Goal: Information Seeking & Learning: Learn about a topic

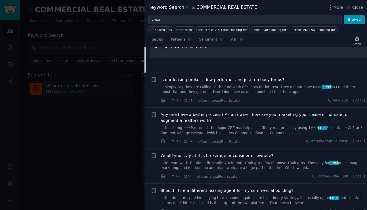
scroll to position [141, 0]
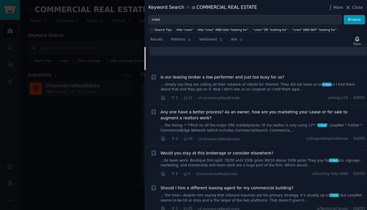
click at [281, 126] on link "... the listing. * **Post on all the major CRE marketplaces: (If my realtor is …" at bounding box center [262, 128] width 204 height 10
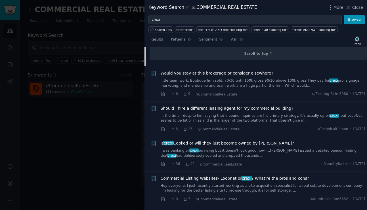
scroll to position [551, 0]
click at [250, 148] on link "I was banking on crexi surviving but it doesn't look good now. ...[PERSON_NAME]…" at bounding box center [262, 153] width 204 height 10
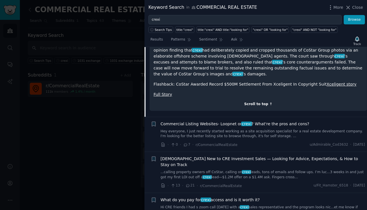
scroll to position [305, 0]
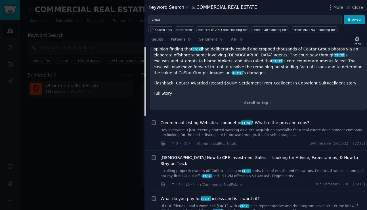
click at [213, 128] on link "Hey everyone, I just recently started working as a site acquisition specialist …" at bounding box center [262, 133] width 204 height 10
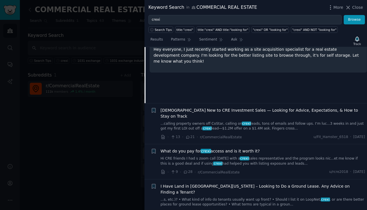
scroll to position [324, 0]
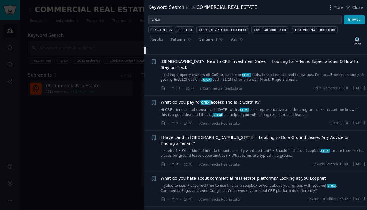
click at [253, 107] on link "Hi CRE friends I had s zoom call [DATE] with a crexi sales representative and t…" at bounding box center [262, 112] width 204 height 10
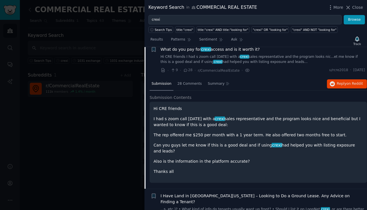
scroll to position [329, 0]
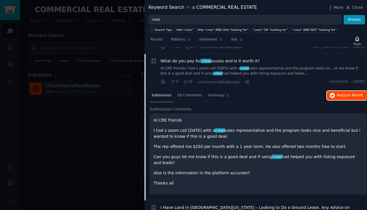
click at [338, 93] on span "Reply on Reddit" at bounding box center [349, 95] width 26 height 5
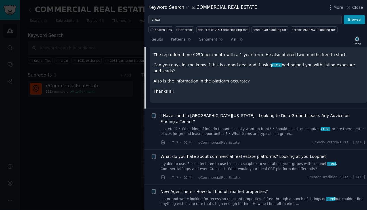
scroll to position [426, 0]
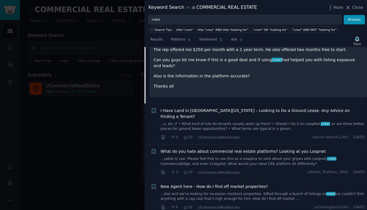
click at [247, 156] on link "...yable to use. Please feel free to use this as a soapbox to vent about your g…" at bounding box center [262, 161] width 204 height 10
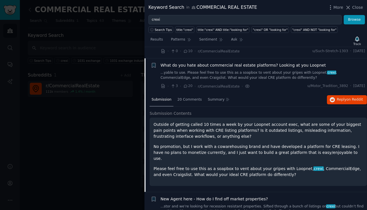
scroll to position [399, 0]
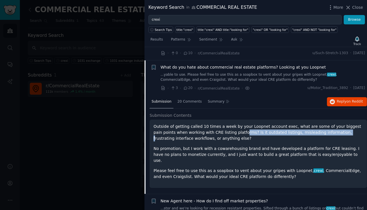
drag, startPoint x: 223, startPoint y: 120, endPoint x: 308, endPoint y: 120, distance: 85.0
click at [308, 124] on p "Outside of getting called 10 times a week by your Loopnet account exec, what ar…" at bounding box center [257, 133] width 209 height 18
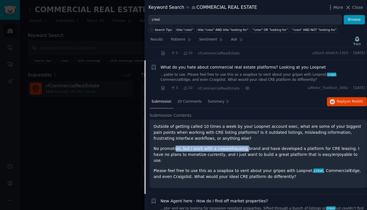
drag, startPoint x: 174, startPoint y: 134, endPoint x: 239, endPoint y: 133, distance: 64.6
click at [239, 146] on p "No promotion, but I work with a cowarehousing brand and have developed a platfo…" at bounding box center [257, 155] width 209 height 18
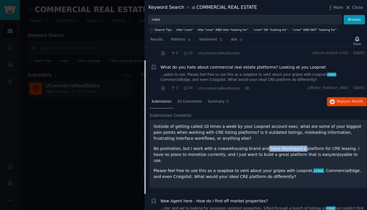
drag, startPoint x: 257, startPoint y: 136, endPoint x: 290, endPoint y: 135, distance: 33.5
click at [290, 146] on p "No promotion, but I work with a cowarehousing brand and have developed a platfo…" at bounding box center [257, 155] width 209 height 18
click at [235, 146] on p "No promotion, but I work with a cowarehousing brand and have developed a platfo…" at bounding box center [257, 155] width 209 height 18
drag, startPoint x: 226, startPoint y: 134, endPoint x: 272, endPoint y: 133, distance: 45.9
click at [272, 146] on p "No promotion, but I work with a cowarehousing brand and have developed a platfo…" at bounding box center [257, 155] width 209 height 18
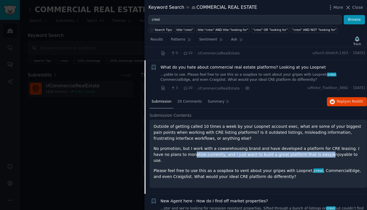
drag, startPoint x: 165, startPoint y: 140, endPoint x: 286, endPoint y: 139, distance: 120.8
click at [286, 146] on p "No promotion, but I work with a cowarehousing brand and have developed a platfo…" at bounding box center [257, 155] width 209 height 18
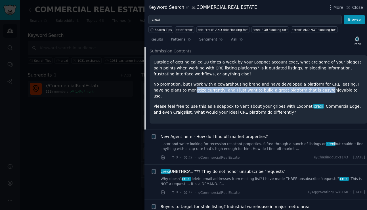
scroll to position [463, 0]
click at [267, 141] on link "...stor and we’re looking for recession resistant properties. Sifted through a …" at bounding box center [262, 146] width 204 height 10
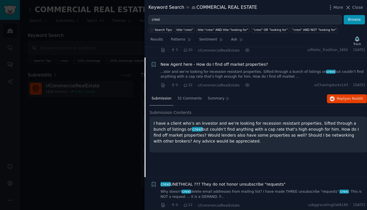
scroll to position [433, 0]
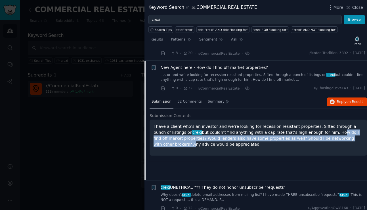
drag, startPoint x: 318, startPoint y: 121, endPoint x: 293, endPoint y: 120, distance: 25.6
click at [293, 124] on p "I have a client who’s an investor and we’re looking for recession resistant pro…" at bounding box center [257, 136] width 209 height 24
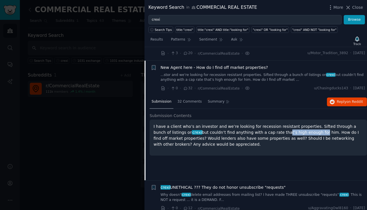
drag, startPoint x: 279, startPoint y: 118, endPoint x: 244, endPoint y: 118, distance: 34.6
click at [244, 124] on p "I have a client who’s an investor and we’re looking for recession resistant pro…" at bounding box center [257, 136] width 209 height 24
drag, startPoint x: 229, startPoint y: 118, endPoint x: 296, endPoint y: 109, distance: 67.2
click at [230, 124] on p "I have a client who’s an investor and we’re looking for recession resistant pro…" at bounding box center [257, 136] width 209 height 24
click at [336, 98] on button "Reply on Reddit" at bounding box center [347, 102] width 40 height 9
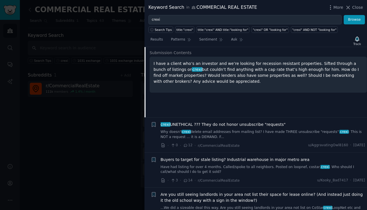
scroll to position [498, 0]
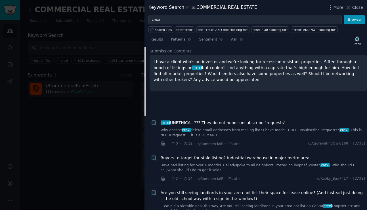
click at [245, 128] on link "Why doesn't crexi delete email addresses from mailing list? I have made THREE u…" at bounding box center [262, 133] width 204 height 10
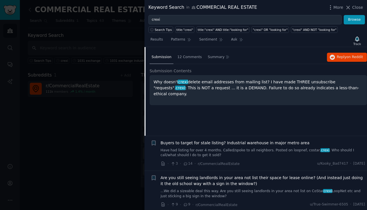
scroll to position [549, 0]
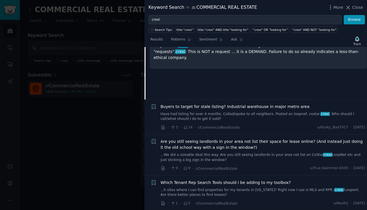
click at [257, 112] on link "Have had listing for over 4 months. Called/spoke to all neighbors. Posted on lo…" at bounding box center [262, 117] width 204 height 10
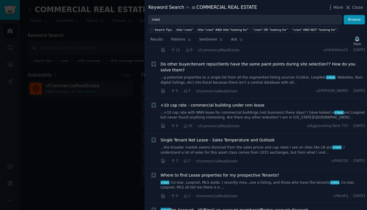
scroll to position [860, 0]
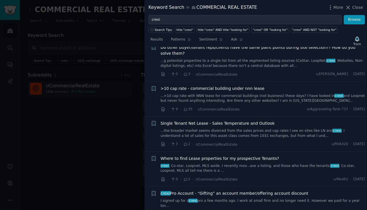
click at [105, 131] on div at bounding box center [183, 105] width 367 height 210
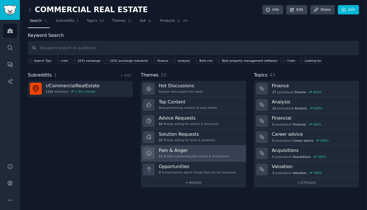
click at [190, 151] on h3 "Pain & Anger" at bounding box center [193, 150] width 71 height 6
